Goal: Communication & Community: Answer question/provide support

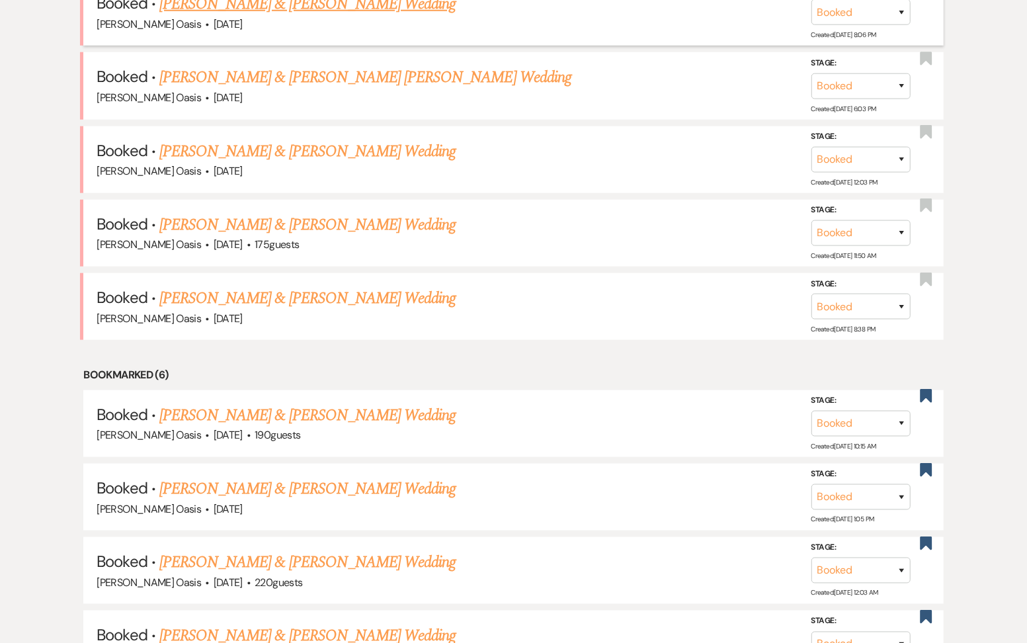
scroll to position [814, 0]
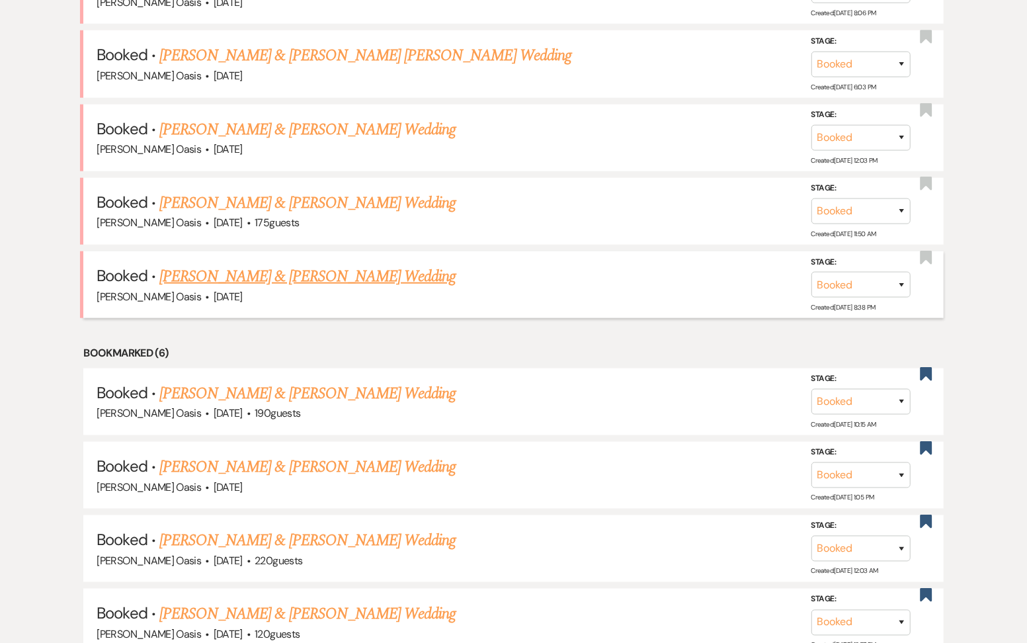
click at [284, 264] on link "[PERSON_NAME] & [PERSON_NAME] Wedding" at bounding box center [307, 276] width 296 height 24
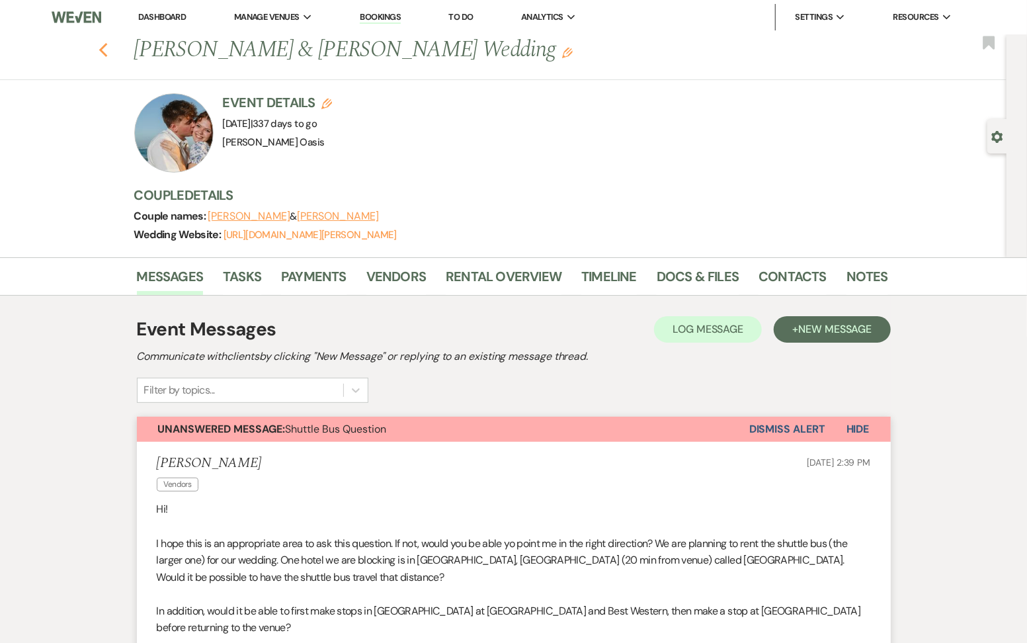
click at [106, 46] on icon "Previous" at bounding box center [103, 50] width 10 height 16
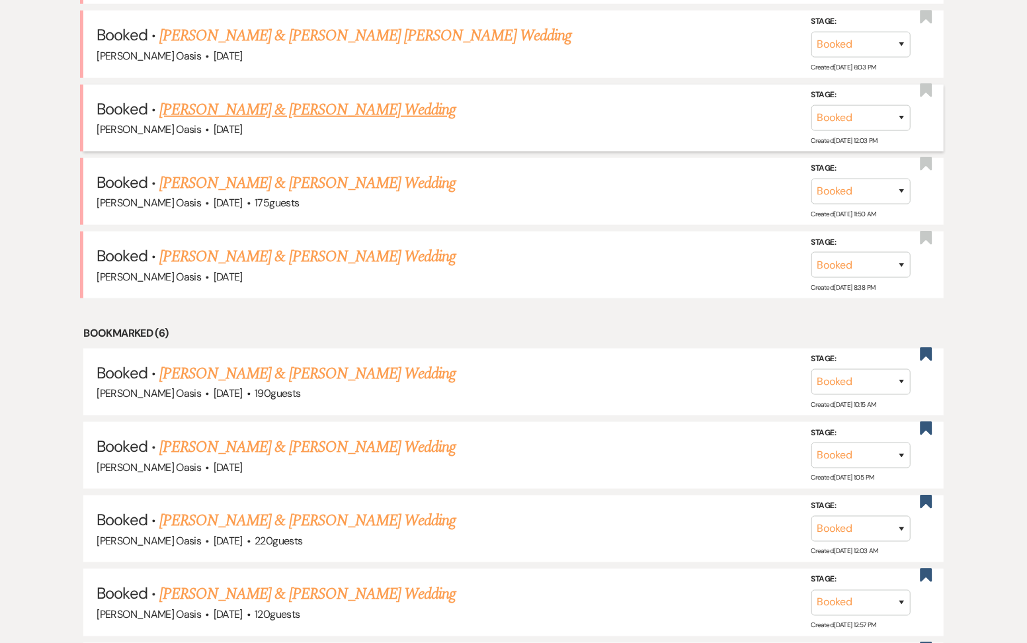
scroll to position [814, 0]
click at [254, 171] on link "[PERSON_NAME] & [PERSON_NAME] Wedding" at bounding box center [307, 183] width 296 height 24
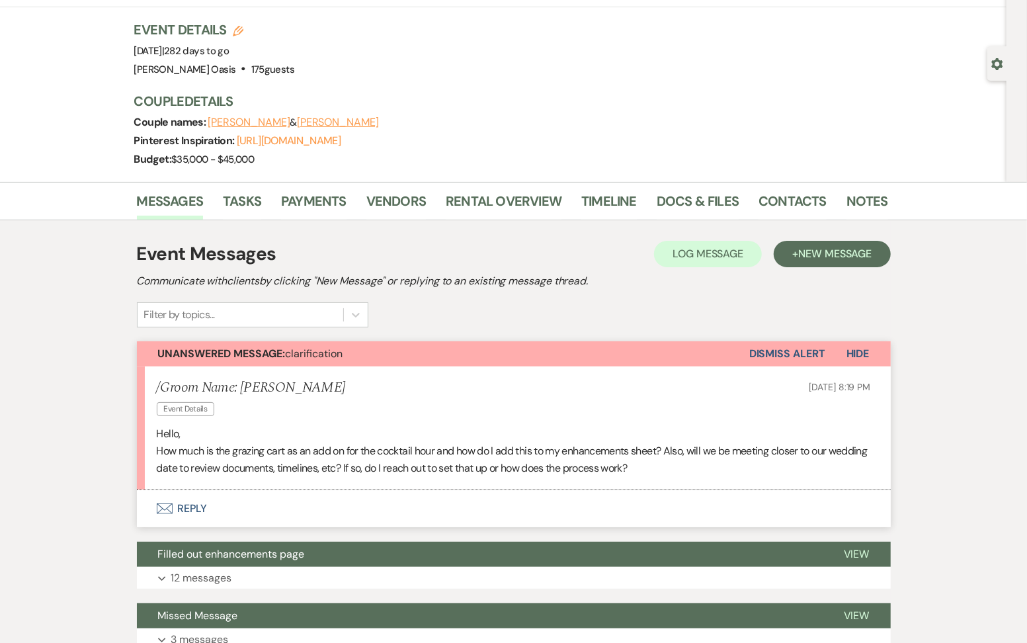
scroll to position [71, 0]
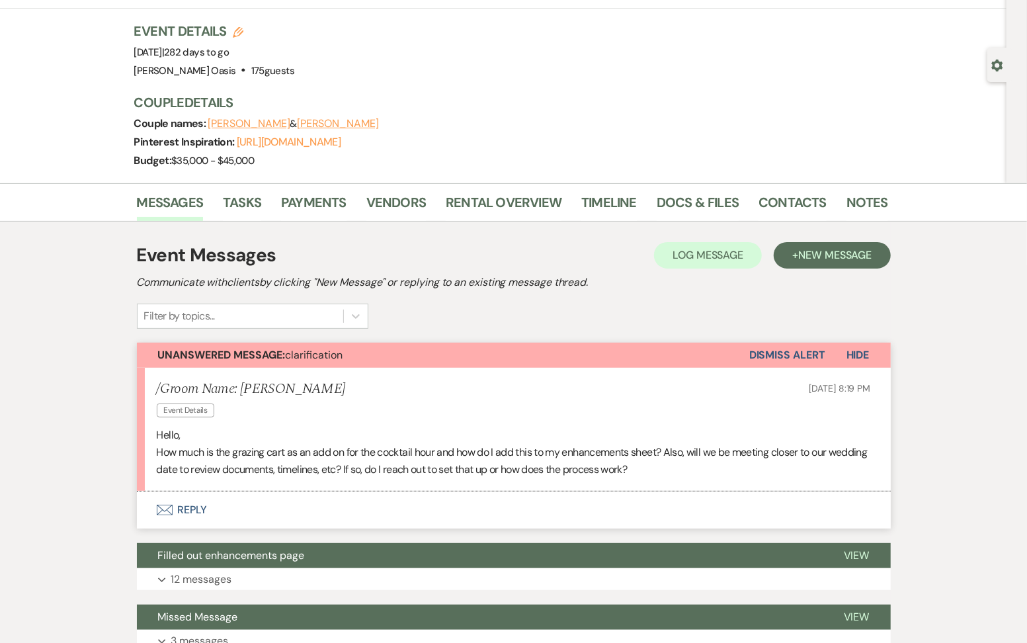
click at [703, 185] on div "Messages Tasks Payments Vendors Rental Overview Timeline Docs & Files Contacts …" at bounding box center [513, 202] width 1027 height 38
click at [702, 202] on link "Docs & Files" at bounding box center [697, 206] width 82 height 29
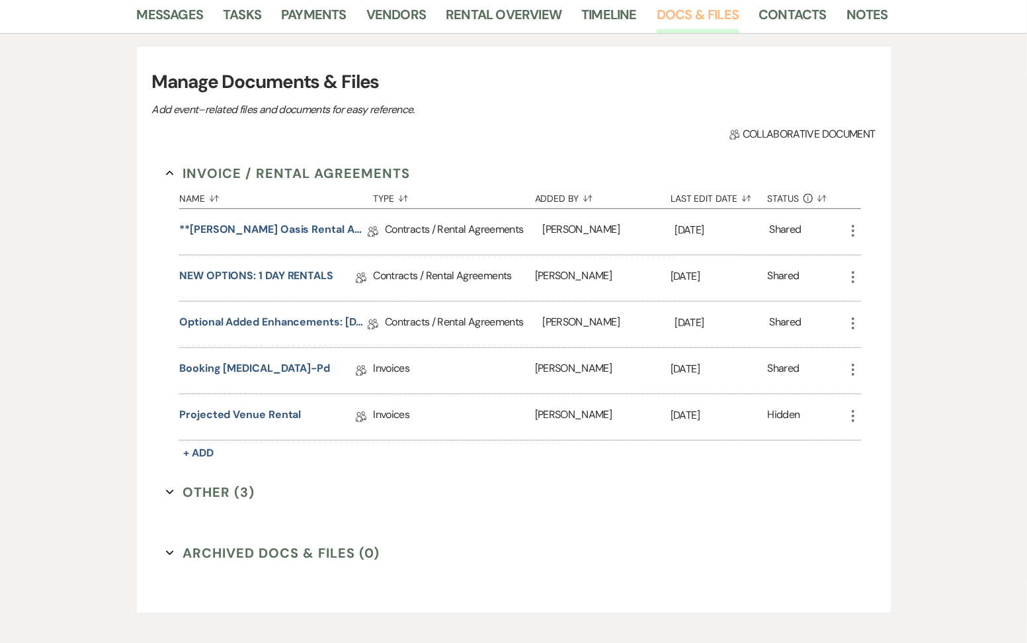
scroll to position [260, 0]
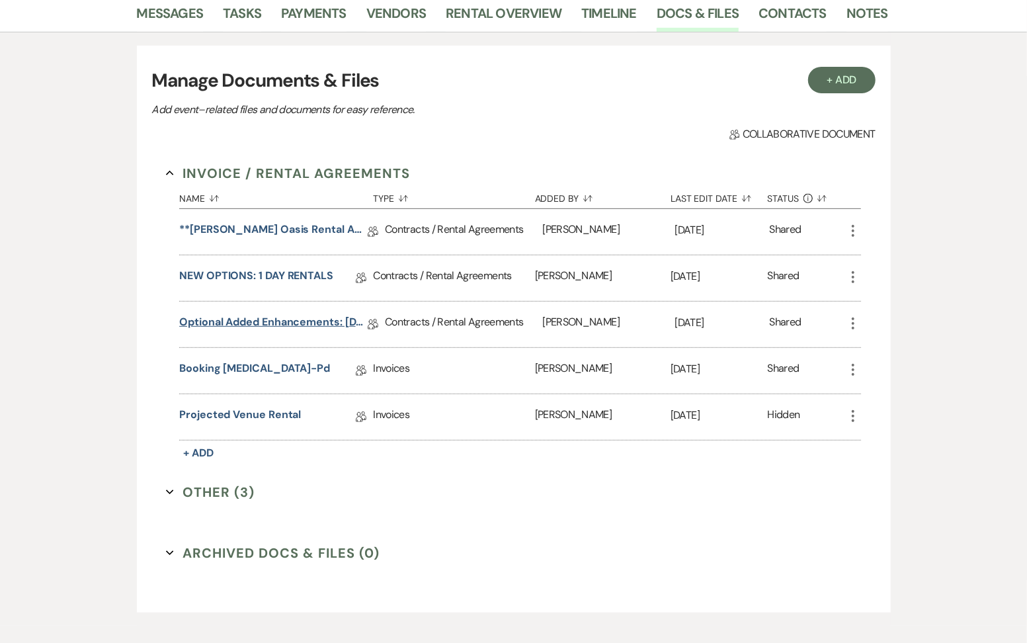
click at [193, 326] on link "Optional Added Enhancements: [DATE] ONLY RENTALS" at bounding box center [273, 324] width 188 height 20
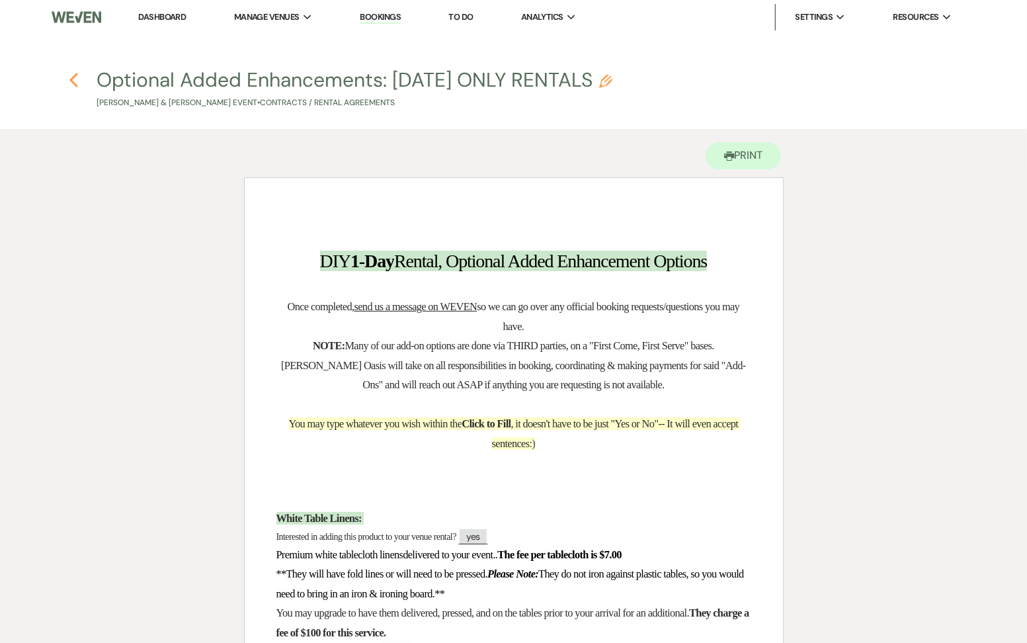
click at [74, 84] on use "button" at bounding box center [73, 80] width 9 height 15
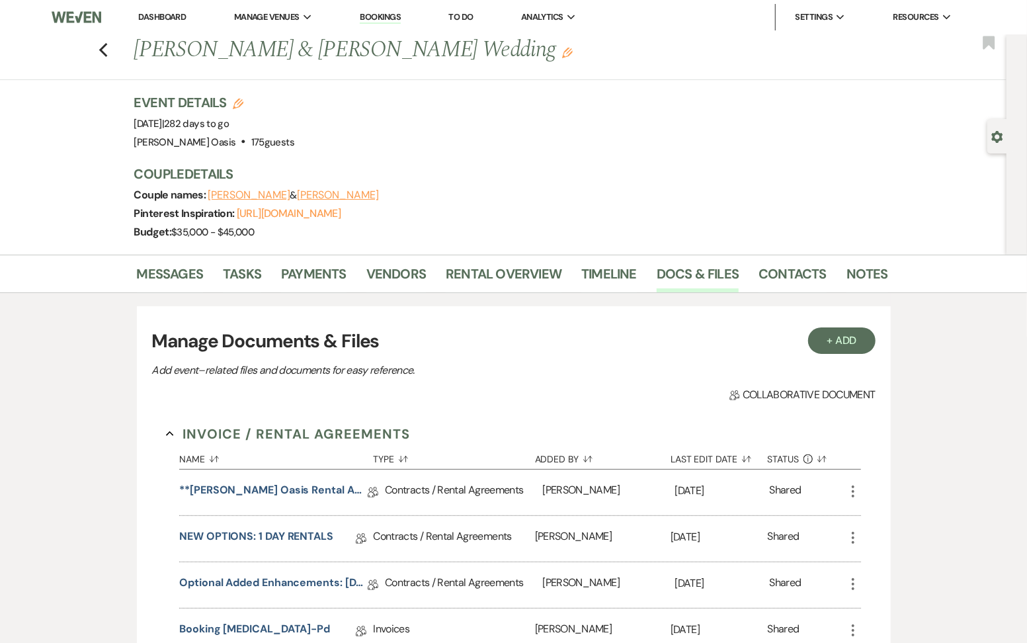
click at [155, 20] on link "Dashboard" at bounding box center [162, 16] width 48 height 11
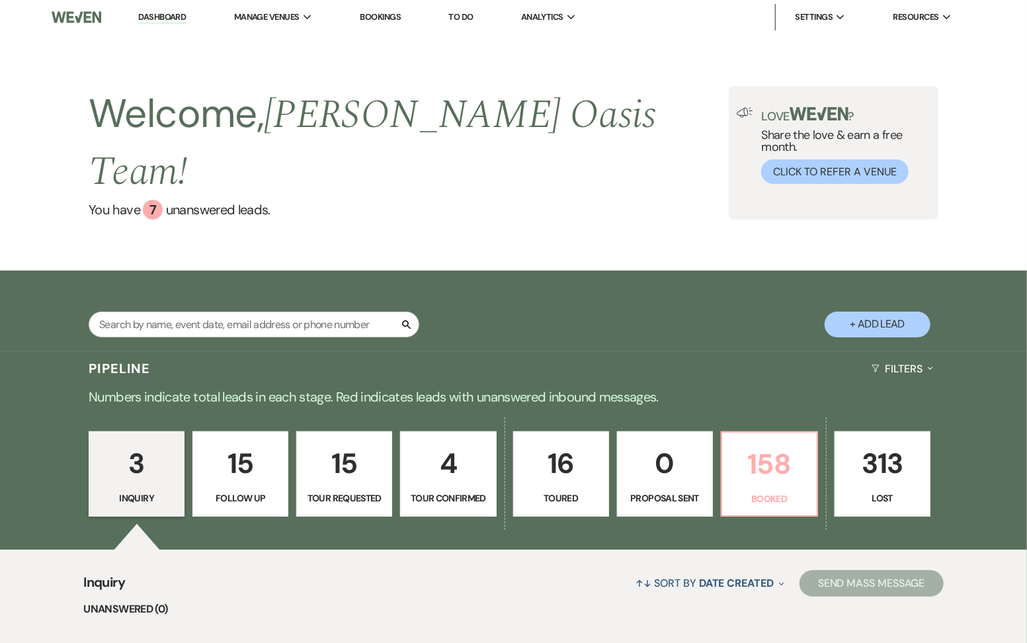
click at [773, 483] on link "158 Booked" at bounding box center [769, 474] width 97 height 86
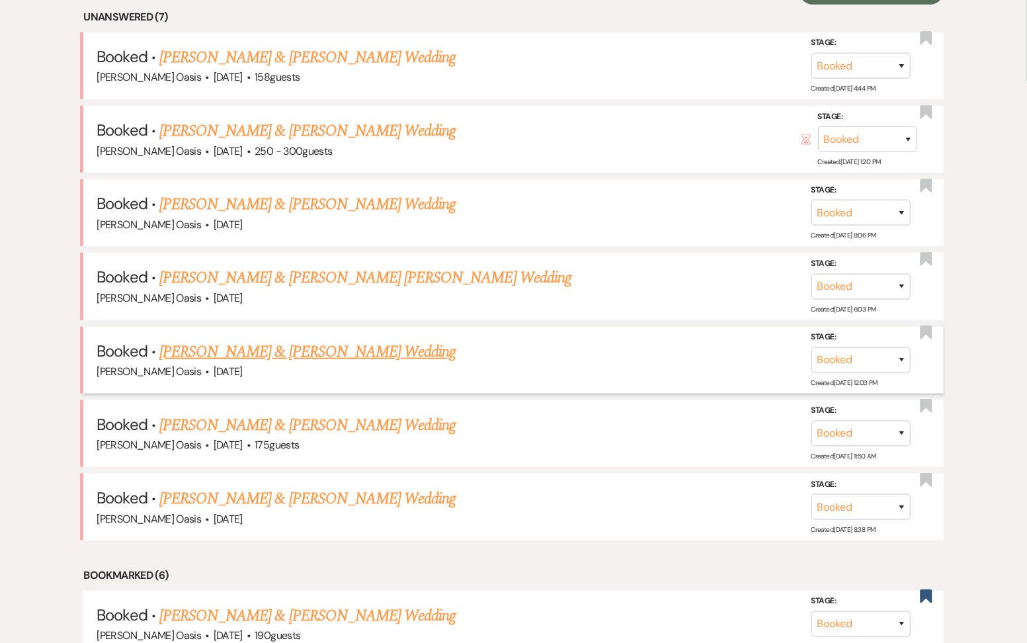
scroll to position [604, 0]
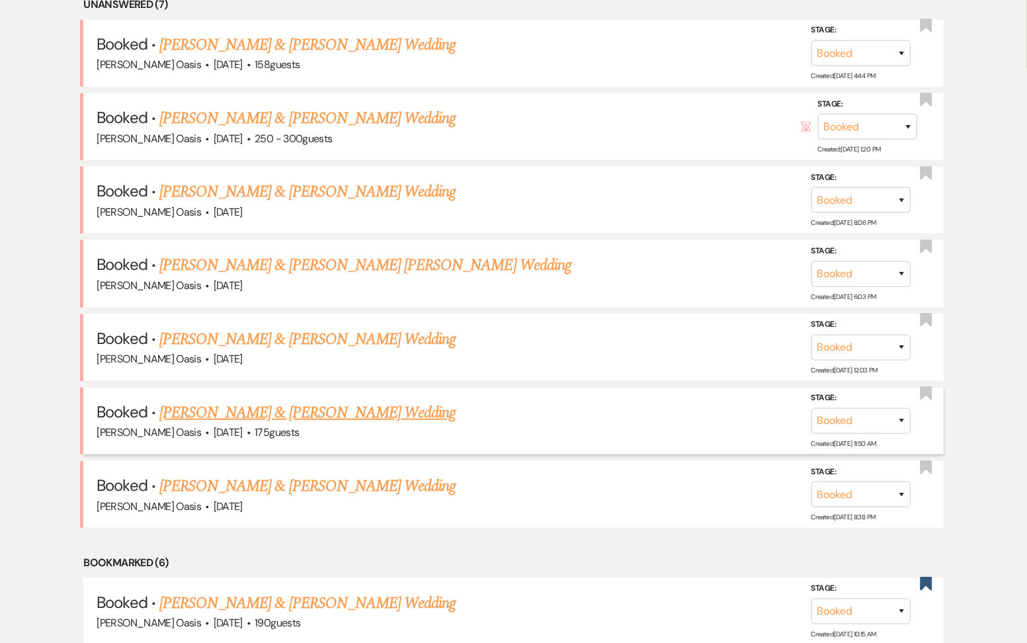
click at [366, 401] on link "[PERSON_NAME] & [PERSON_NAME] Wedding" at bounding box center [307, 413] width 296 height 24
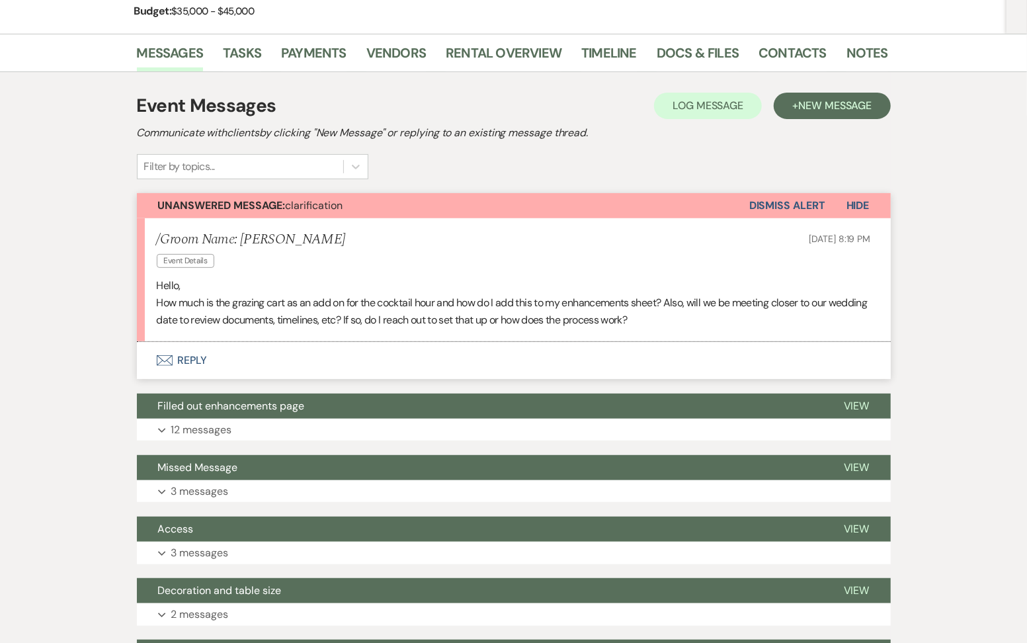
click at [358, 361] on button "Envelope Reply" at bounding box center [514, 360] width 754 height 37
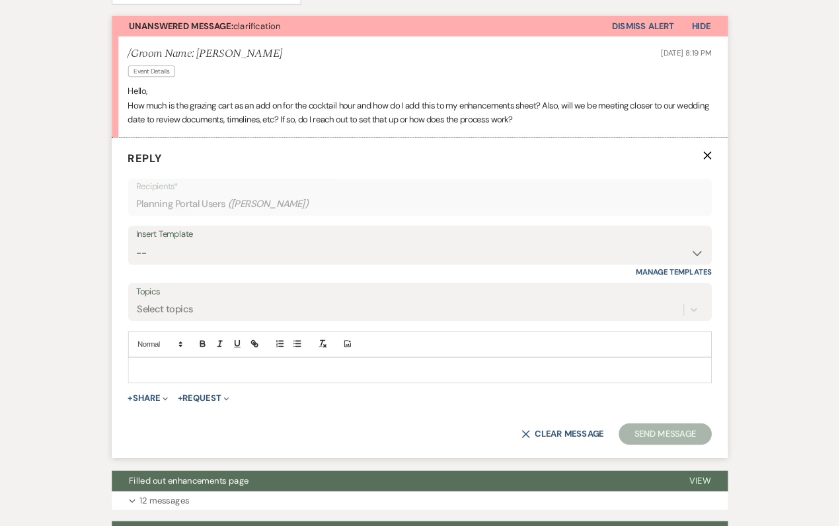
scroll to position [400, 0]
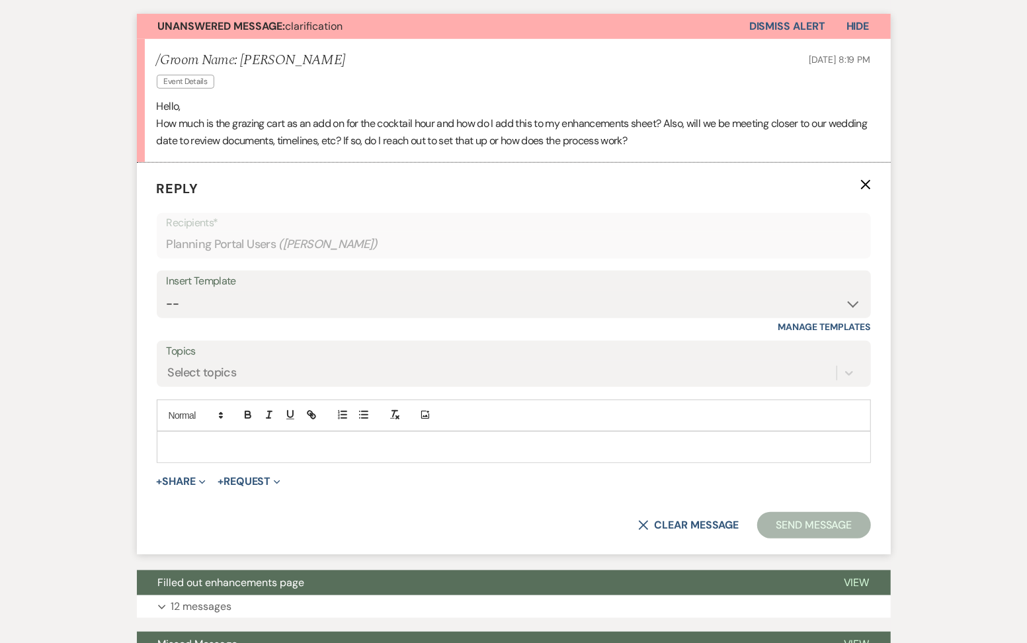
click at [327, 458] on div at bounding box center [513, 447] width 713 height 30
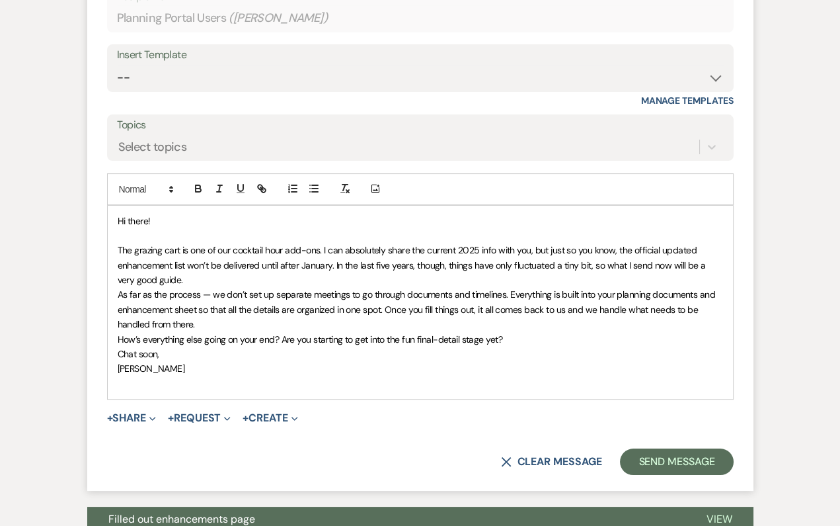
scroll to position [627, 0]
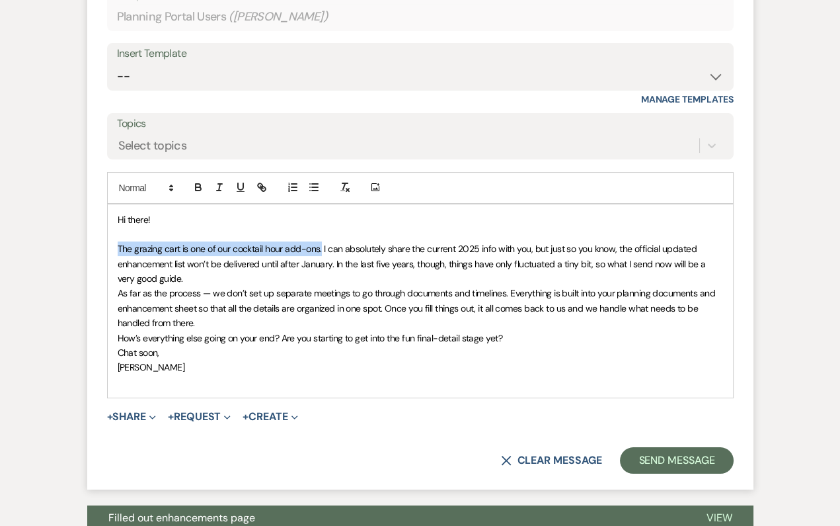
drag, startPoint x: 321, startPoint y: 245, endPoint x: 91, endPoint y: 245, distance: 230.7
click at [91, 245] on form "Reply X Draft Recipients* Planning Portal Users ( [PERSON_NAME] ) Insert Templa…" at bounding box center [420, 212] width 666 height 554
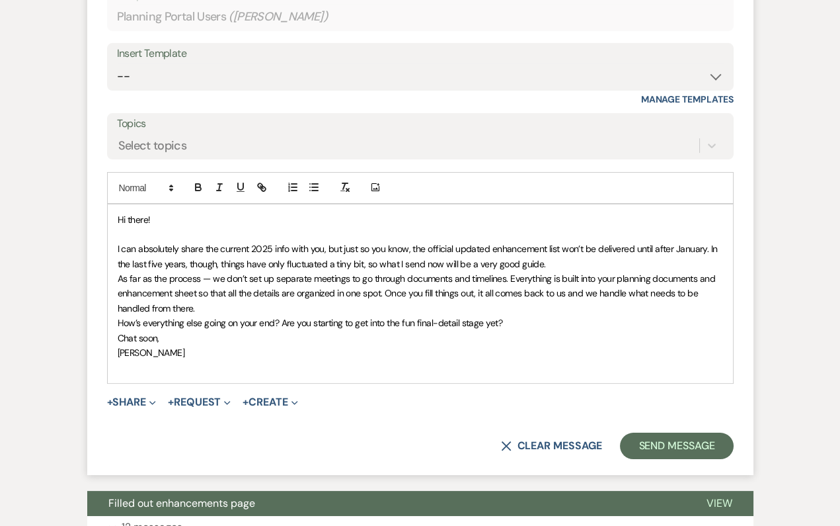
click at [548, 260] on p "I can absolutely share the current 2025 info with you, but just so you know, th…" at bounding box center [421, 256] width 606 height 30
click at [361, 258] on span "I can absolutely share the current 2025 info with you, but just so you know, th…" at bounding box center [419, 256] width 603 height 26
click at [592, 258] on p "I can absolutely share the current 2025 info with you, but just so you know, th…" at bounding box center [421, 256] width 606 height 30
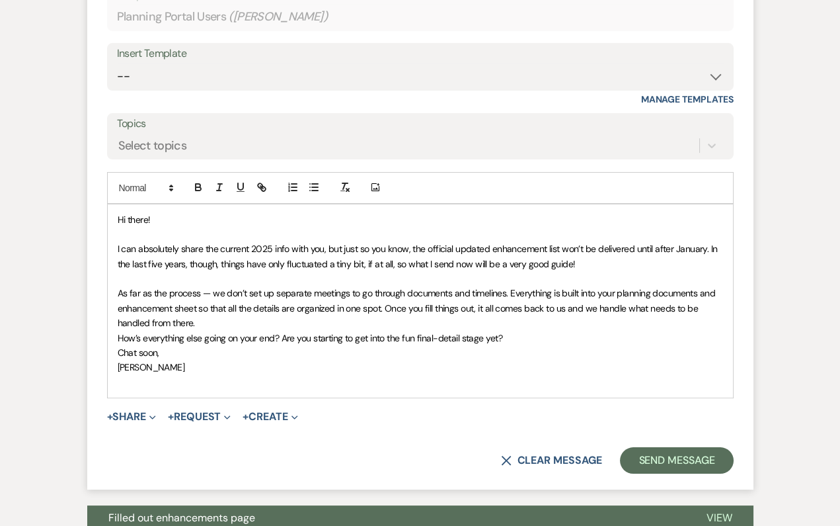
click at [209, 292] on span "As far as the process — we don’t set up separate meetings to go through documen…" at bounding box center [418, 308] width 600 height 42
click at [313, 323] on p "As far as the process, we don’t set up separate meetings to go through document…" at bounding box center [421, 308] width 606 height 44
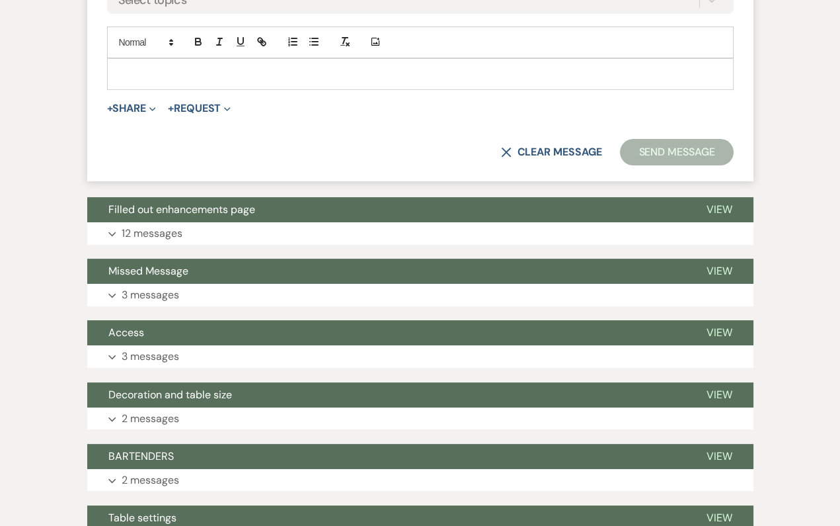
scroll to position [1085, 0]
